Goal: Task Accomplishment & Management: Use online tool/utility

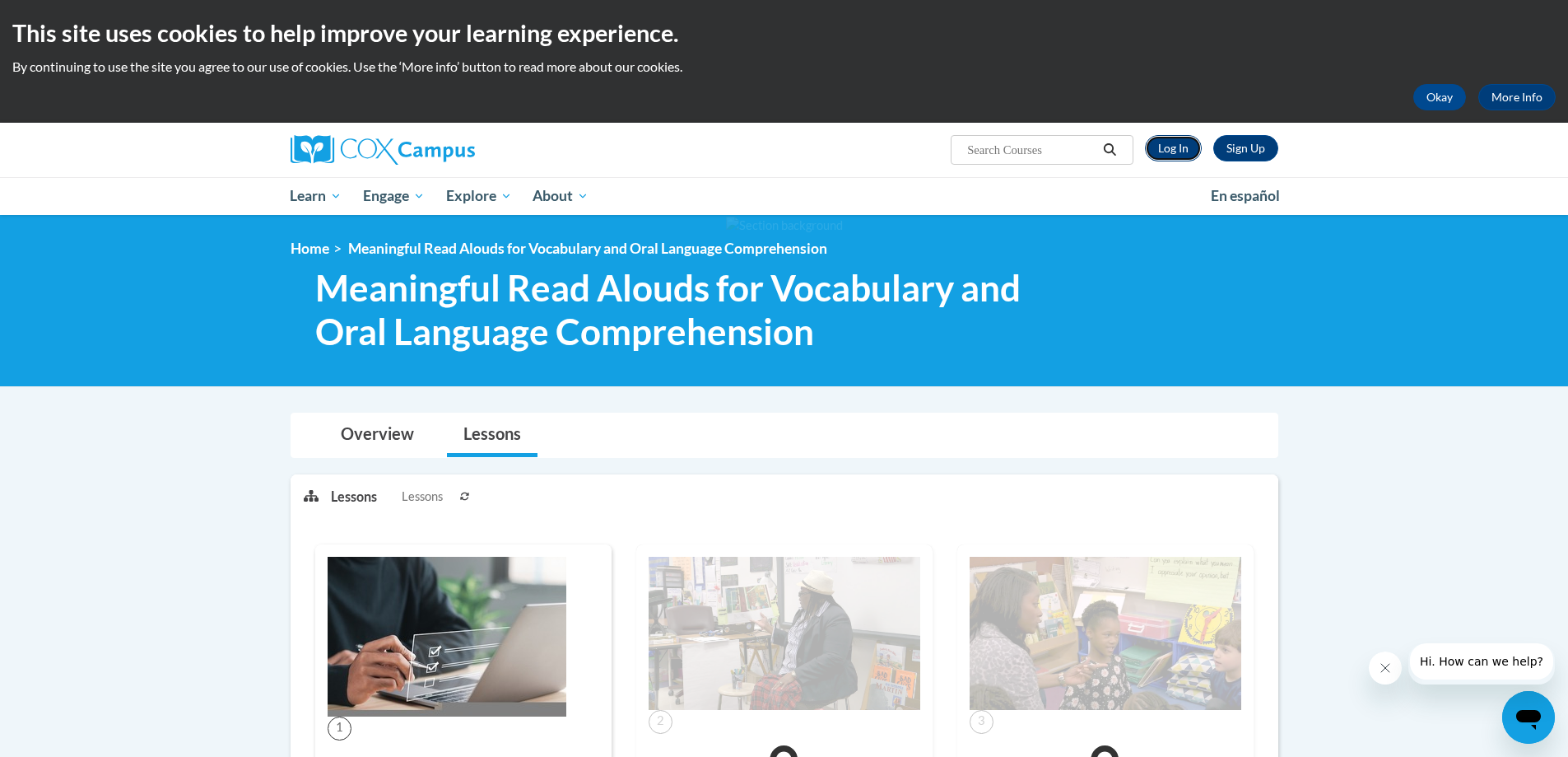
click at [1041, 147] on link "Log In" at bounding box center [1173, 147] width 57 height 26
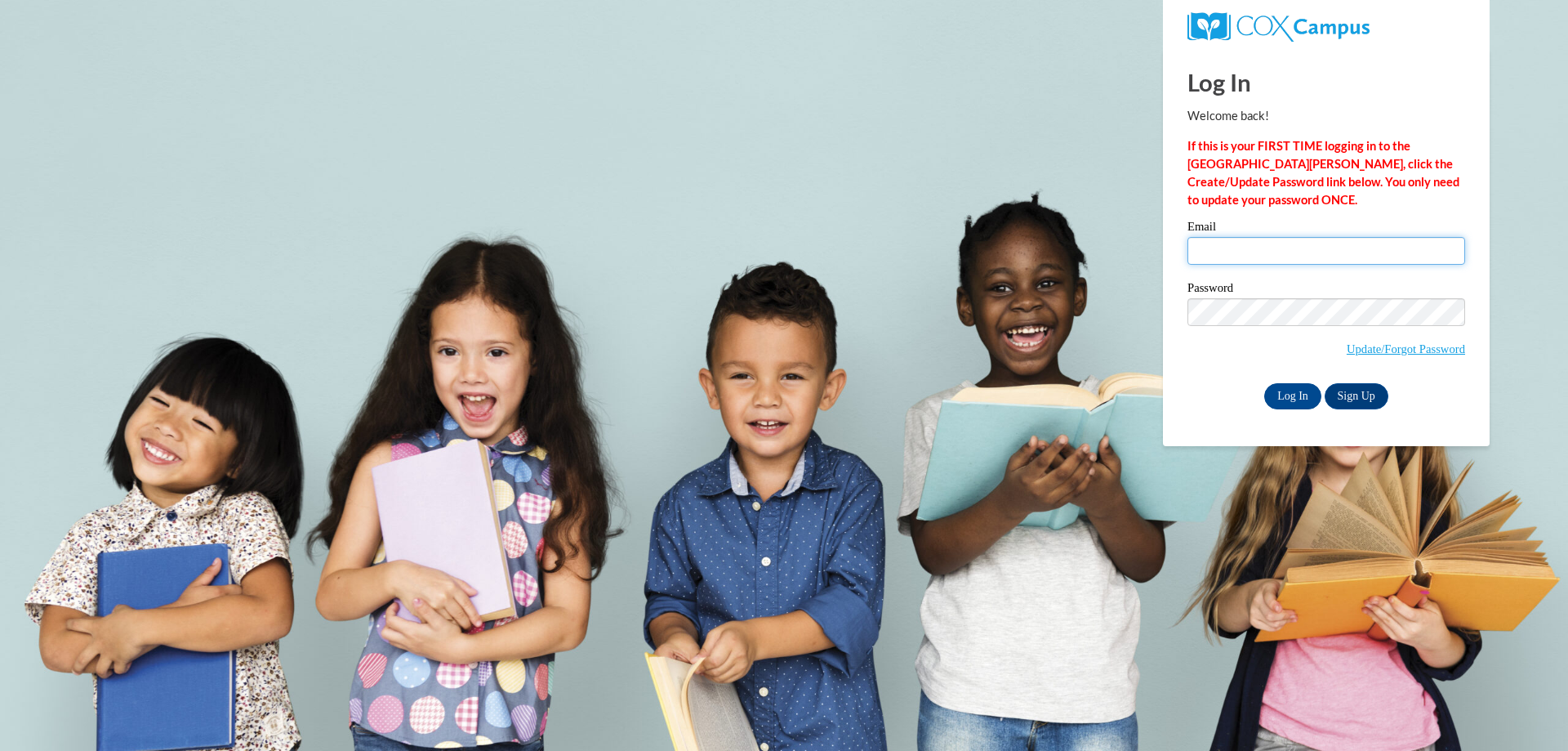
click at [1208, 254] on input "Email" at bounding box center [1326, 250] width 277 height 28
type input "bfassel@buffaloschools.org"
click at [1285, 395] on input "Log In" at bounding box center [1293, 396] width 58 height 26
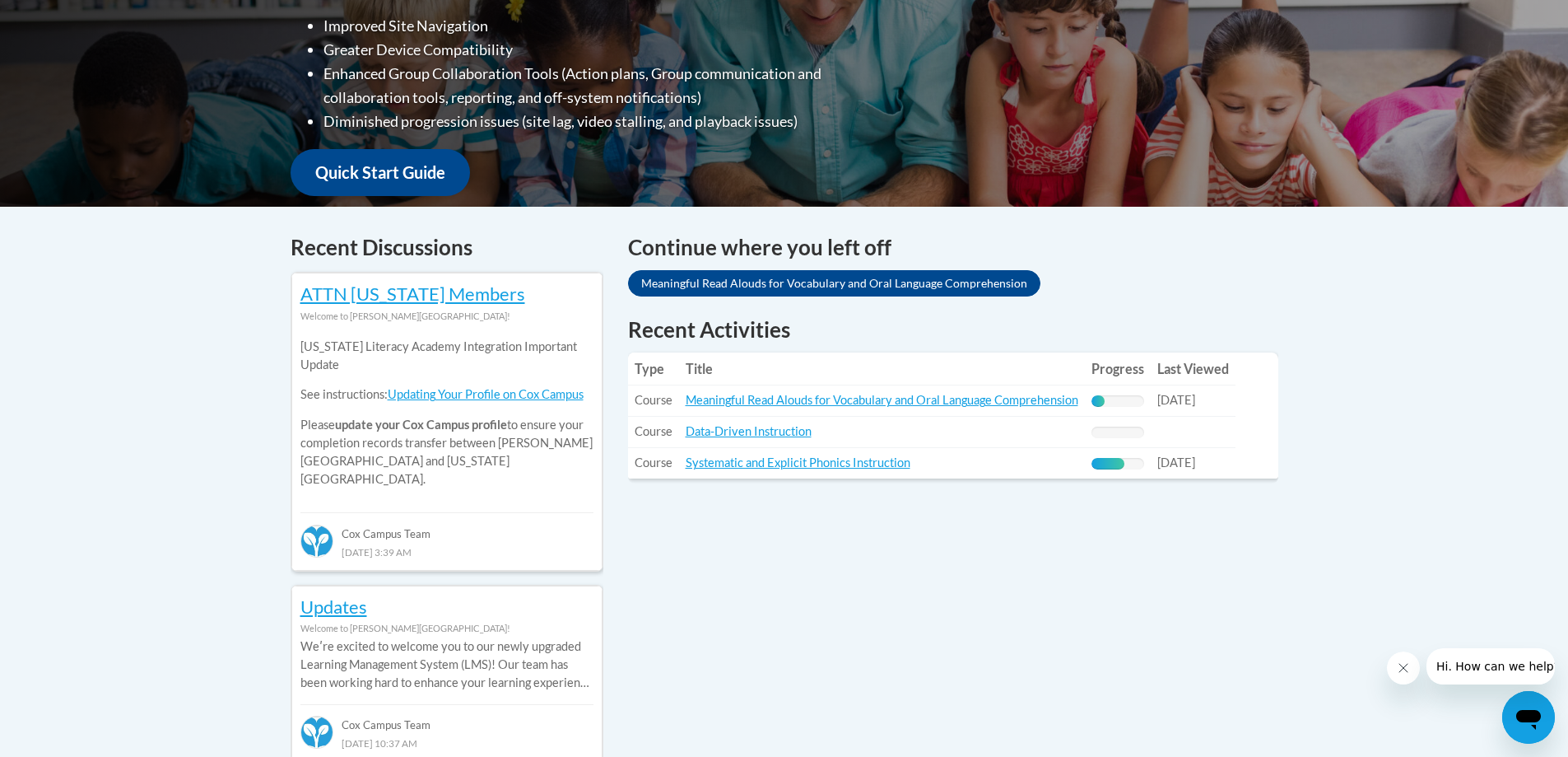
scroll to position [576, 0]
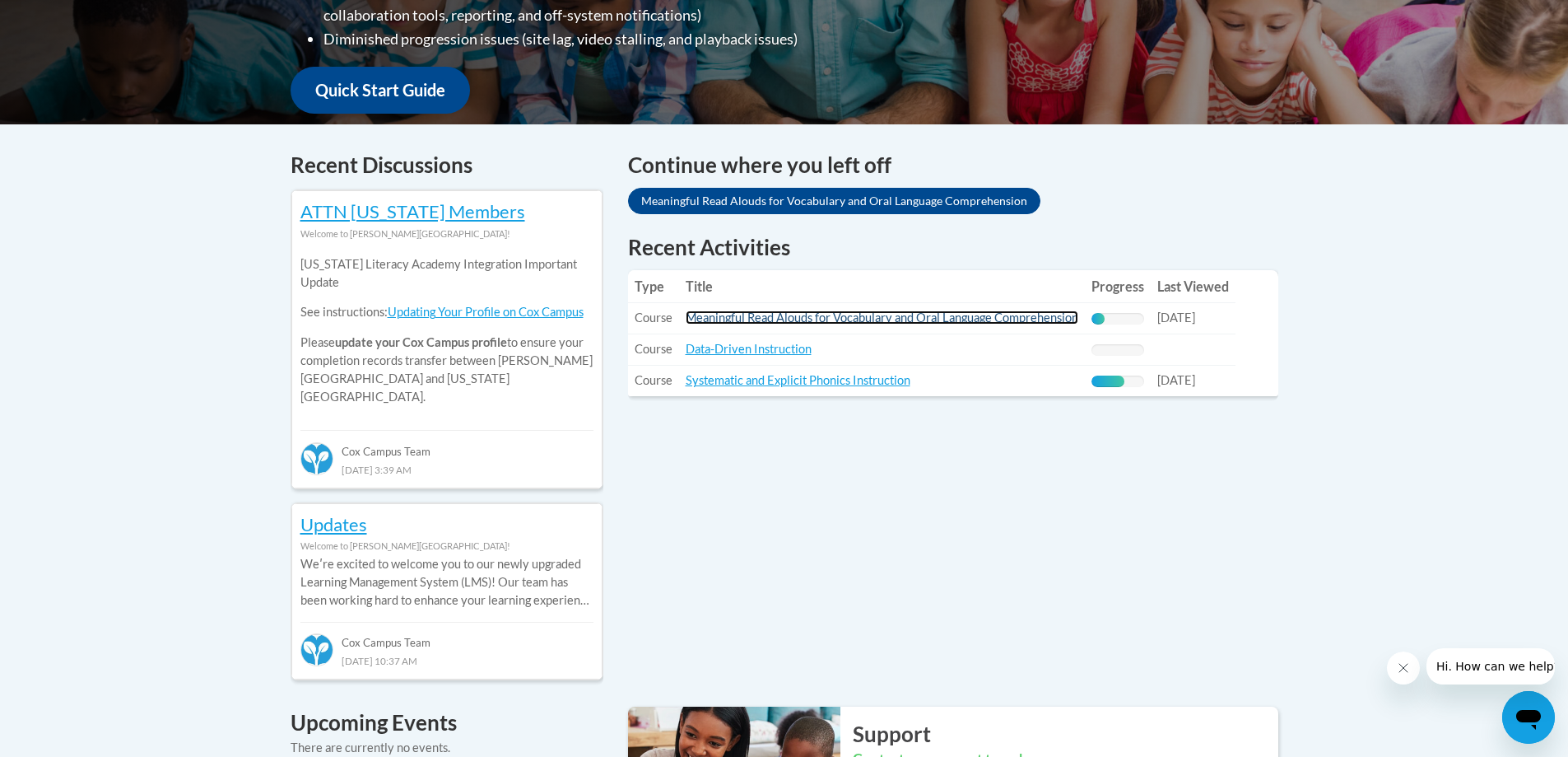
click at [765, 316] on link "Meaningful Read Alouds for Vocabulary and Oral Language Comprehension" at bounding box center [882, 317] width 393 height 14
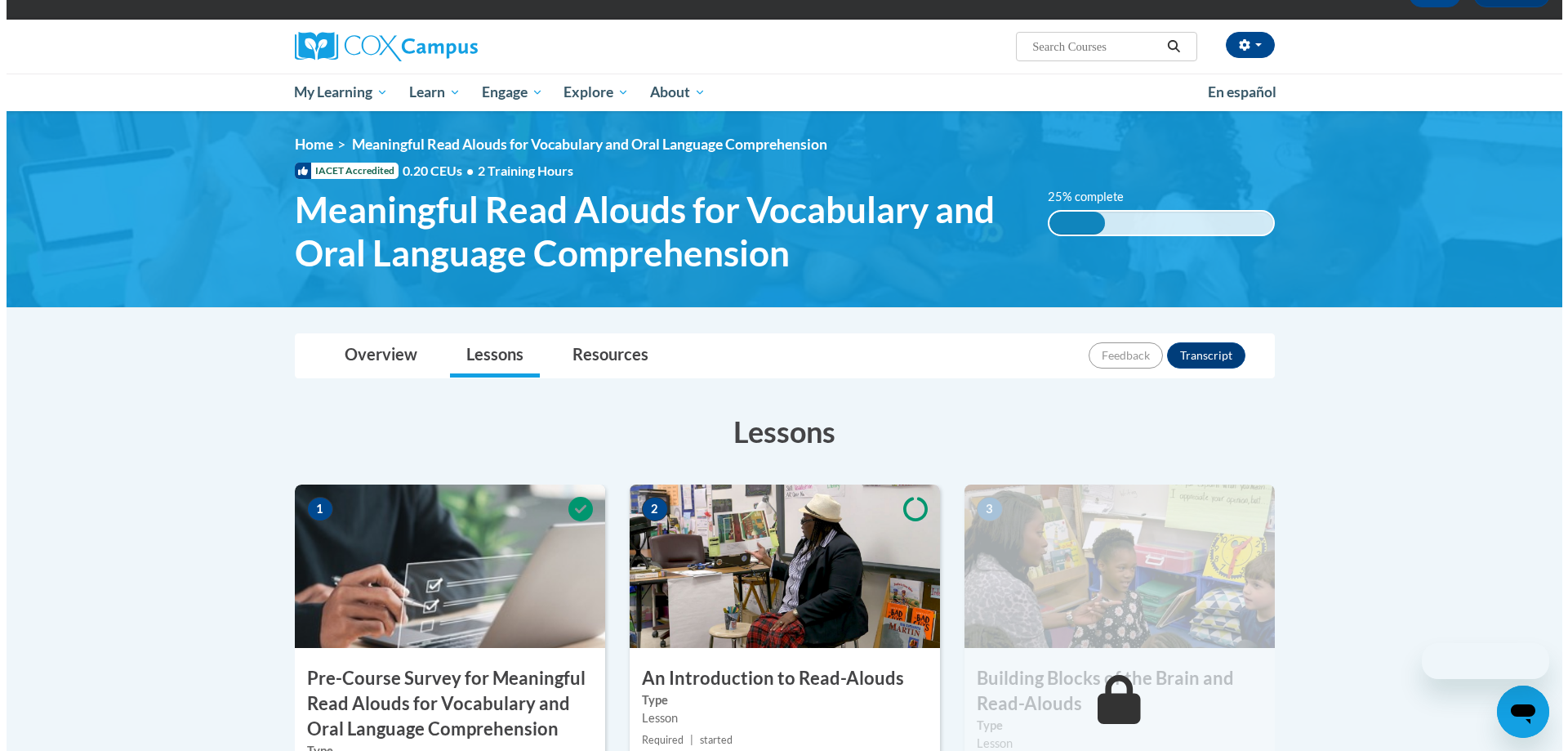
scroll to position [326, 0]
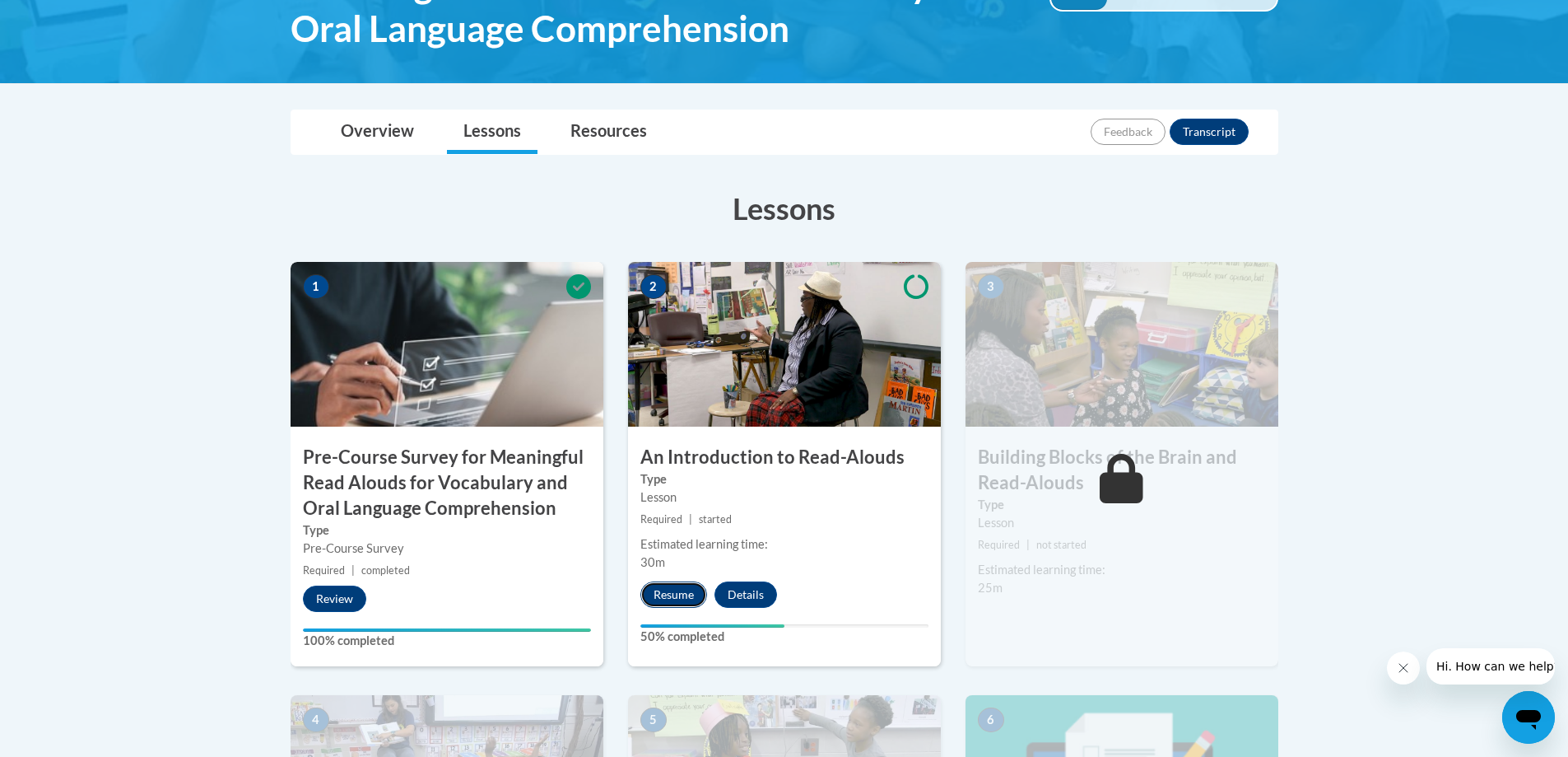
click at [657, 593] on button "Resume" at bounding box center [673, 594] width 66 height 26
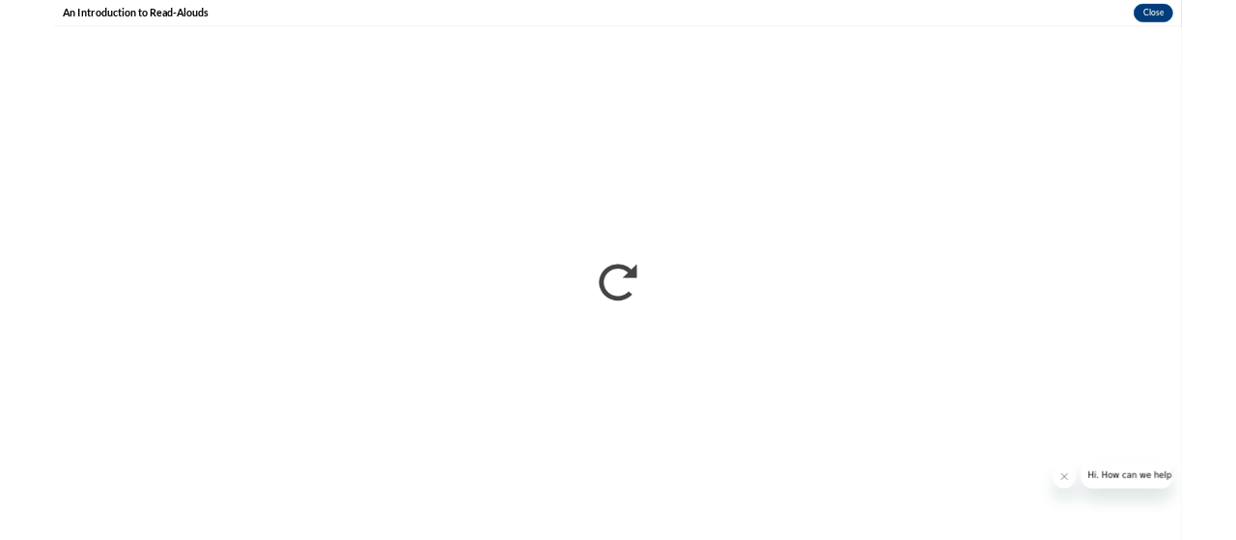
scroll to position [0, 0]
